Goal: Information Seeking & Learning: Learn about a topic

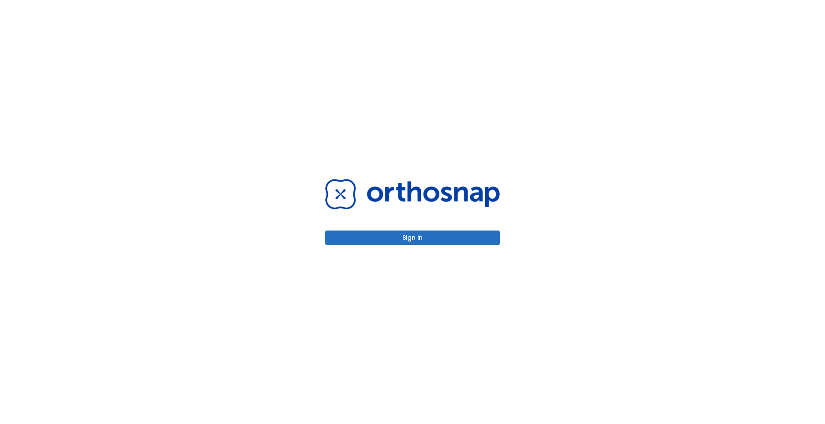
click at [437, 234] on button "Sign in" at bounding box center [412, 237] width 175 height 15
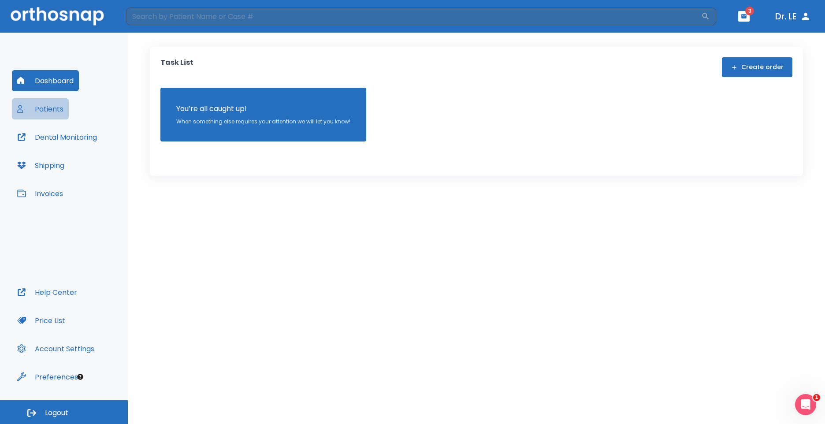
click at [45, 111] on button "Patients" at bounding box center [40, 108] width 57 height 21
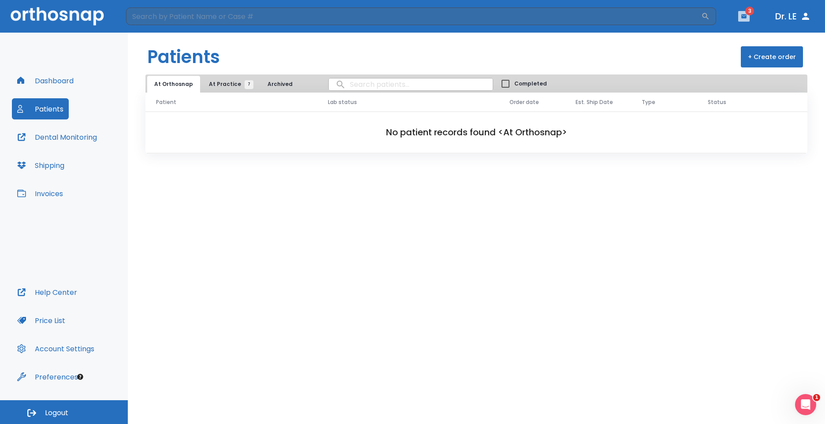
click at [748, 19] on button "button" at bounding box center [743, 16] width 11 height 11
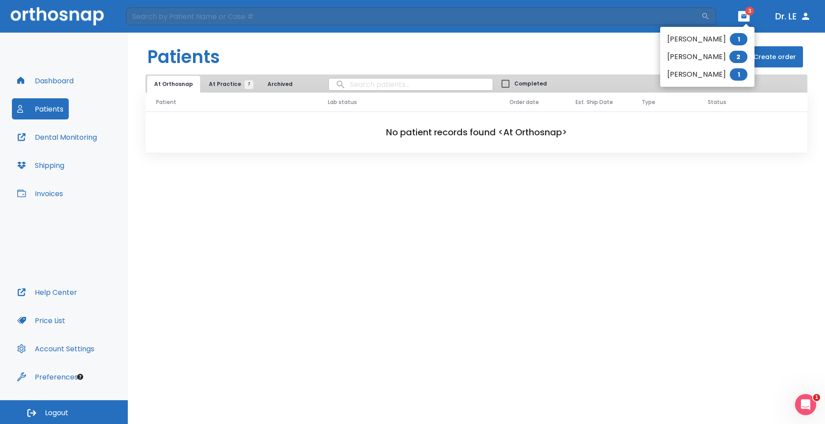
click at [56, 78] on div at bounding box center [412, 212] width 825 height 424
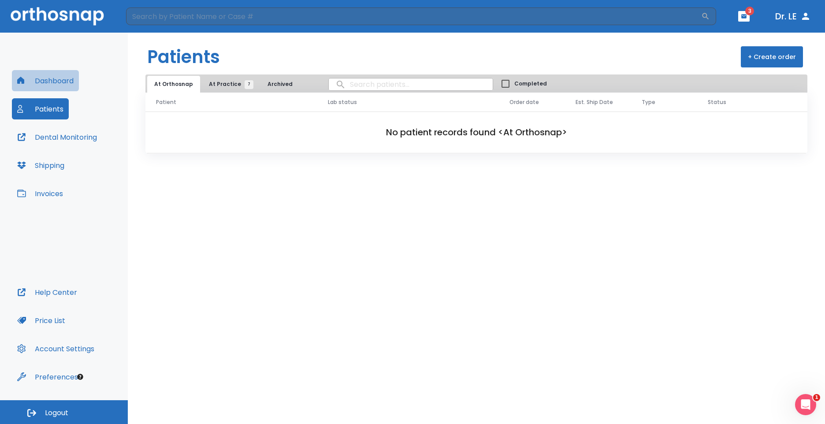
click at [66, 79] on button "Dashboard" at bounding box center [45, 80] width 67 height 21
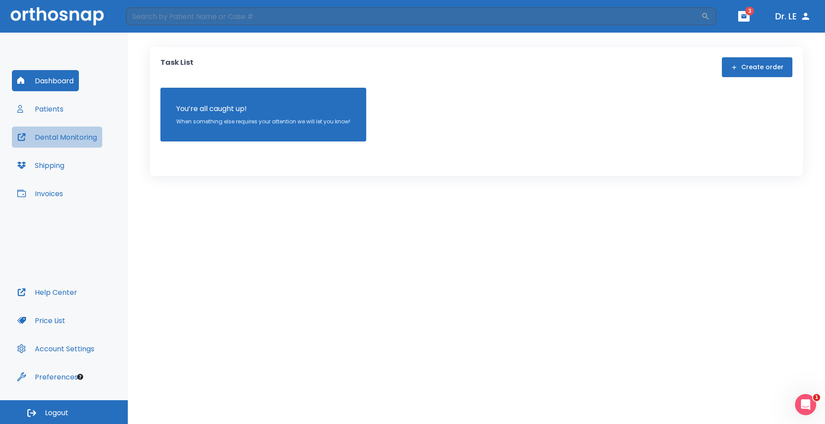
click at [53, 140] on button "Dental Monitoring" at bounding box center [57, 136] width 90 height 21
click at [42, 113] on button "Patients" at bounding box center [40, 108] width 57 height 21
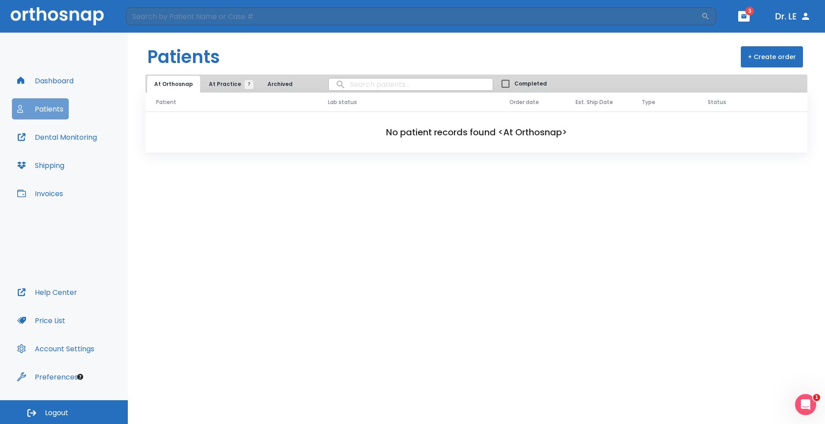
click at [45, 111] on button "Patients" at bounding box center [40, 108] width 57 height 21
click at [74, 137] on button "Dental Monitoring" at bounding box center [57, 136] width 90 height 21
click at [746, 12] on span "3" at bounding box center [749, 11] width 9 height 9
click at [49, 106] on button "Patients" at bounding box center [40, 108] width 57 height 21
click at [157, 80] on button "At Orthosnap" at bounding box center [173, 84] width 53 height 17
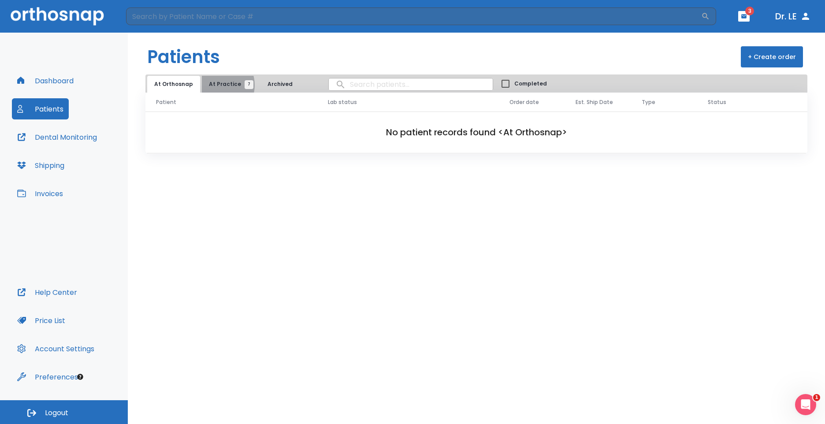
click at [215, 85] on span "At Practice 7" at bounding box center [229, 84] width 40 height 8
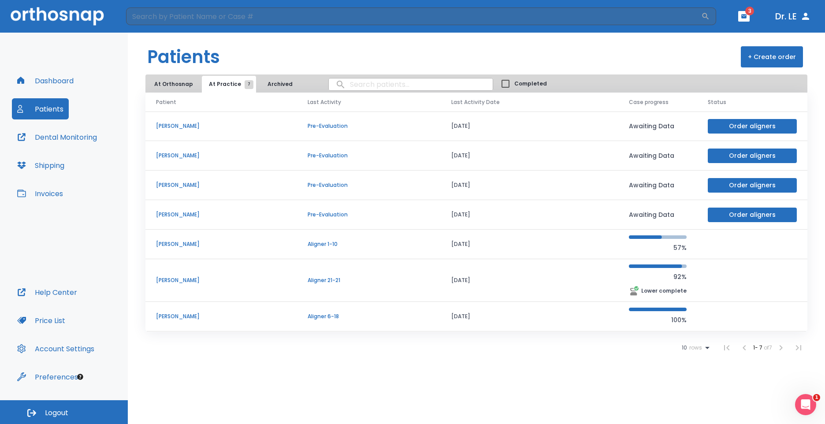
click at [341, 315] on p "Aligner 6-18" at bounding box center [369, 316] width 123 height 8
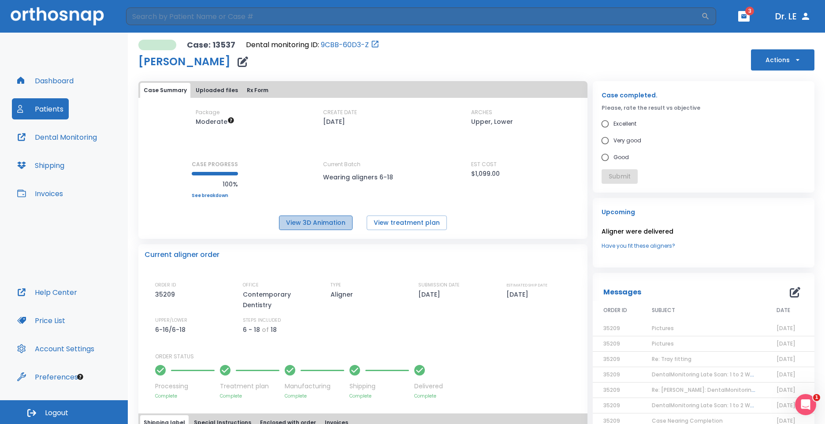
click at [329, 229] on button "View 3D Animation" at bounding box center [316, 222] width 74 height 15
click at [394, 219] on button "View treatment plan" at bounding box center [407, 222] width 80 height 15
drag, startPoint x: 812, startPoint y: 0, endPoint x: 556, endPoint y: 43, distance: 259.6
click at [556, 43] on div "Case: 13537 Dental monitoring ID: 9CBB-60D3-Z Arno Snedker Pfaff Actions" at bounding box center [476, 55] width 676 height 31
click at [798, 17] on button "Dr. LE" at bounding box center [793, 16] width 43 height 16
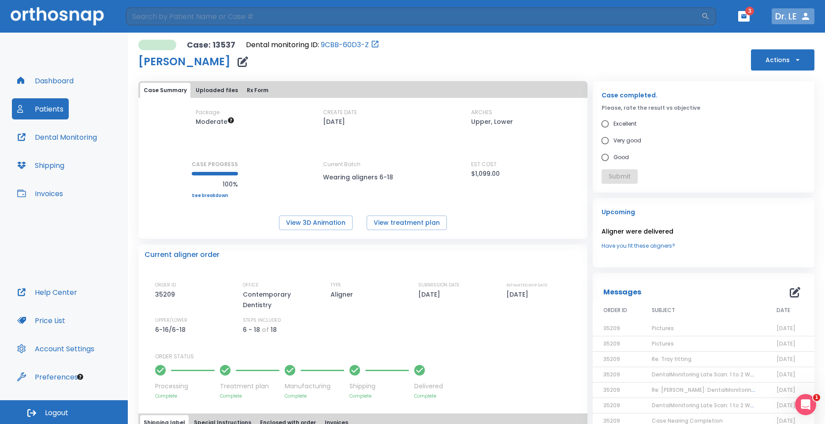
click at [805, 17] on icon "button" at bounding box center [805, 16] width 11 height 11
click at [791, 19] on button "Dr. LE" at bounding box center [793, 16] width 43 height 16
click at [806, 21] on icon "button" at bounding box center [805, 16] width 11 height 11
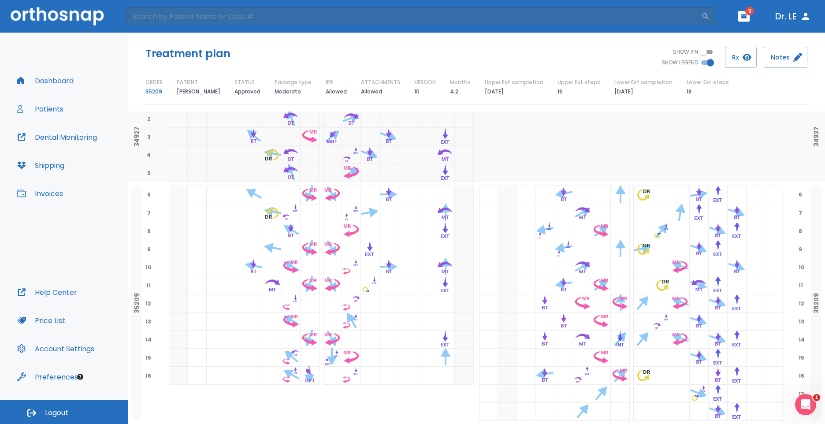
scroll to position [220, 0]
